Goal: Information Seeking & Learning: Learn about a topic

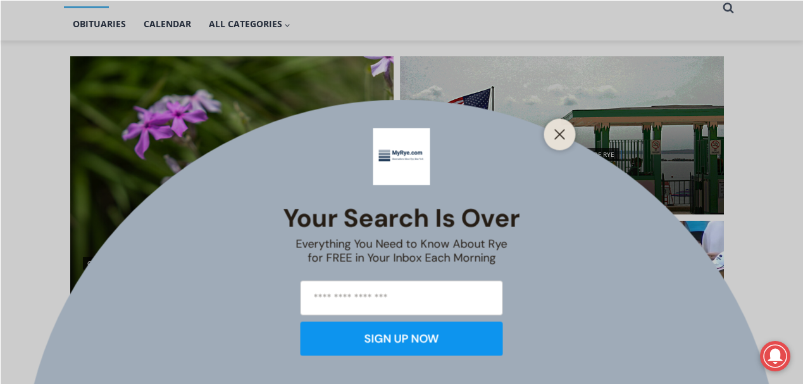
scroll to position [317, 0]
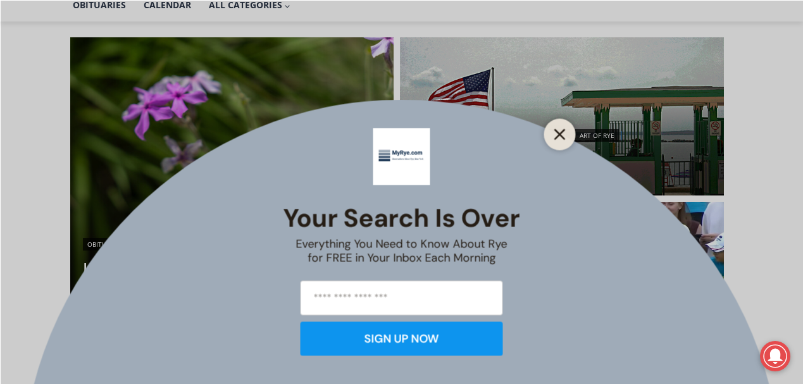
click at [565, 142] on button "Close" at bounding box center [560, 134] width 18 height 18
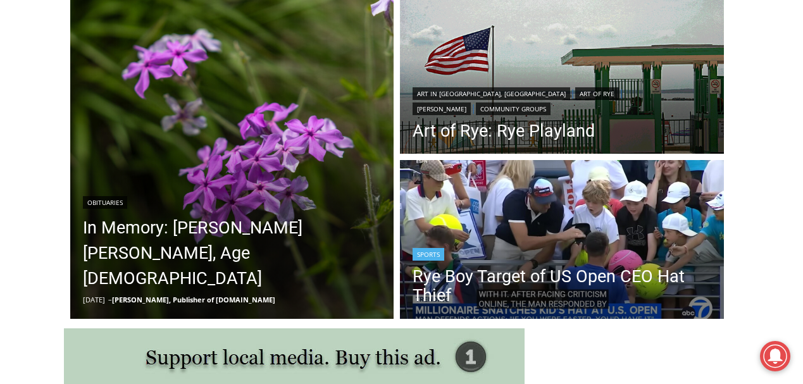
scroll to position [443, 0]
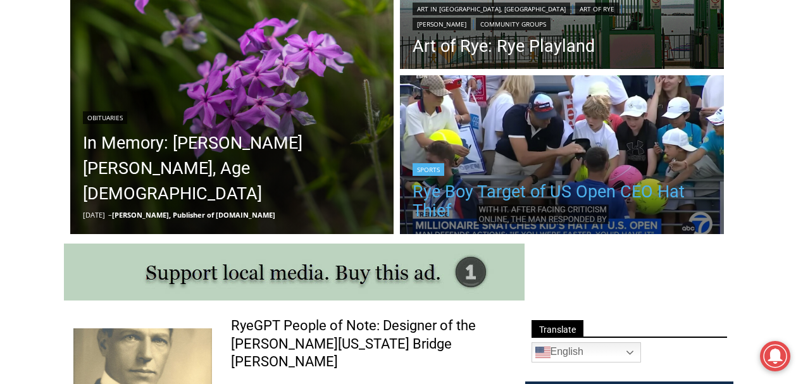
click at [514, 192] on link "Rye Boy Target of US Open CEO Hat Thief" at bounding box center [562, 201] width 299 height 38
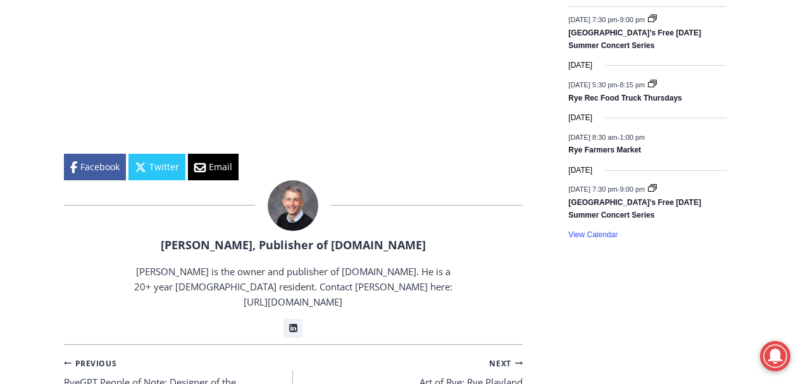
scroll to position [2067, 0]
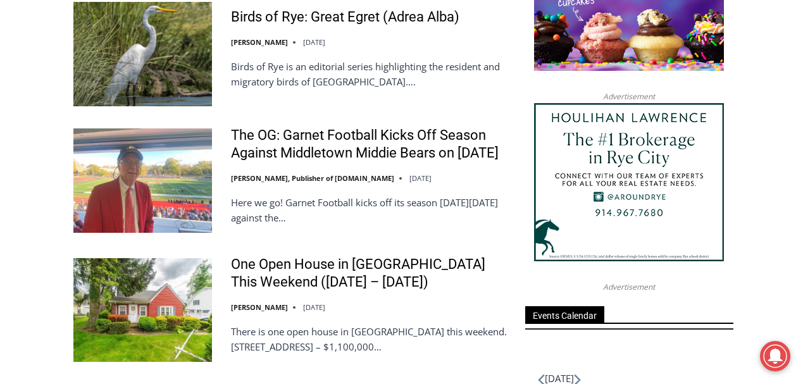
scroll to position [1519, 0]
